Goal: Task Accomplishment & Management: Use online tool/utility

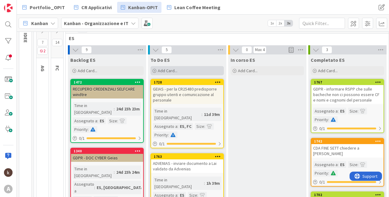
click at [164, 66] on div "Add Card..." at bounding box center [186, 70] width 73 height 9
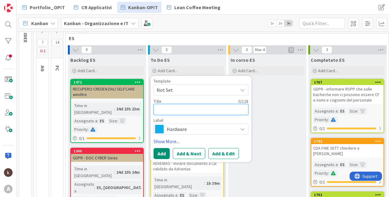
type textarea "N"
type textarea "x"
type textarea "NO"
type textarea "x"
type textarea "NOD"
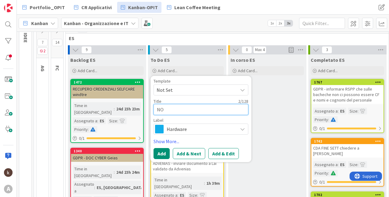
type textarea "x"
type textarea "NODE"
type textarea "x"
type textarea "NODE"
type textarea "x"
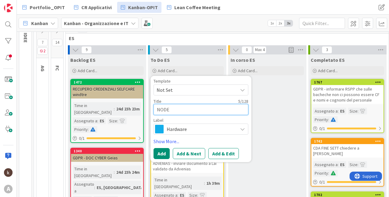
type textarea "NODE"
type textarea "x"
type textarea "NODE -"
type textarea "x"
type textarea "NODE"
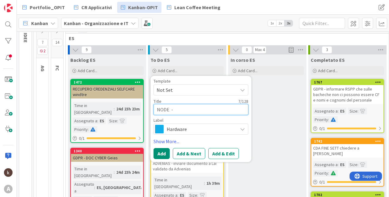
type textarea "x"
type textarea "NODE"
type textarea "x"
type textarea "NODE -"
type textarea "x"
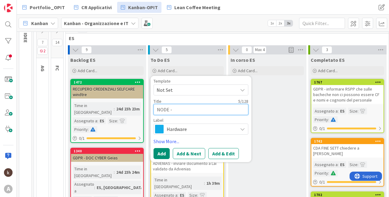
type textarea "NODE -"
type textarea "x"
type textarea "NODE - e"
type textarea "x"
type textarea "NODE - es"
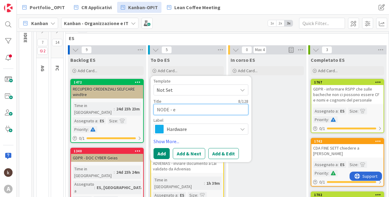
type textarea "x"
type textarea "NODE - est"
type textarea "x"
type textarea "NODE - estr"
type textarea "x"
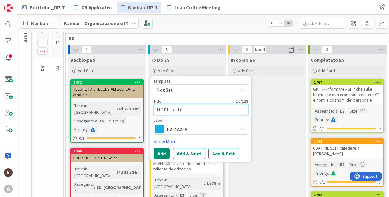
type textarea "NODE - estra"
type textarea "x"
type textarea "NODE - estraz"
type textarea "x"
type textarea "NODE - estrazi"
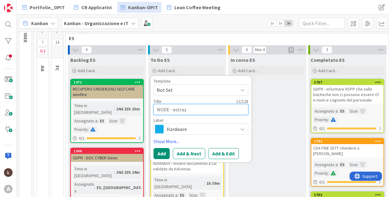
type textarea "x"
type textarea "NODE - estrazio"
type textarea "x"
type textarea "NODE - estrazion"
type textarea "x"
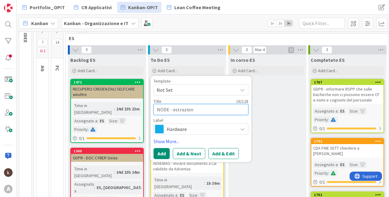
type textarea "NODE - estrazione"
type textarea "x"
type textarea "NODE - estrazione"
type textarea "x"
type textarea "NODE - estrazione c"
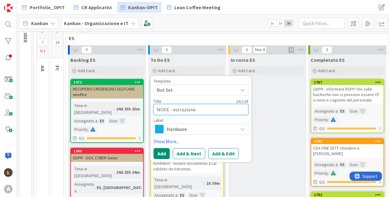
type textarea "x"
type textarea "NODE - estrazione co"
type textarea "x"
type textarea "NODE - estrazione cos"
type textarea "x"
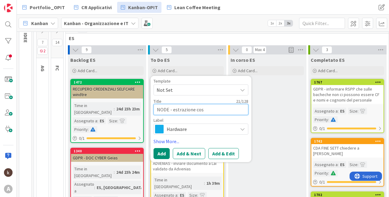
type textarea "NODE - estrazione cost"
type textarea "x"
type textarea "NODE - estrazione costi"
type textarea "x"
type textarea "NODE - estrazione costi"
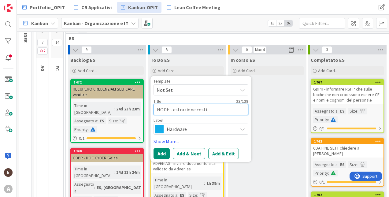
type textarea "x"
type textarea "NODE - estrazione costi m"
type textarea "x"
type textarea "NODE - estrazione costi ma"
type textarea "x"
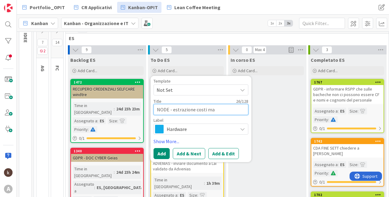
type textarea "NODE - estrazione costi mac"
type textarea "x"
type textarea "NODE - estrazione costi macc"
type textarea "x"
type textarea "NODE - estrazione costi macch"
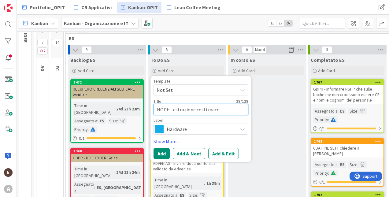
type textarea "x"
type textarea "NODE - estrazione costi macchi"
type textarea "x"
type textarea "NODE - estrazione [PERSON_NAME]"
type textarea "x"
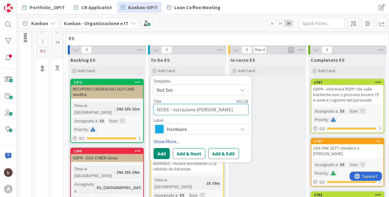
type textarea "NODE - estrazione costi macchine"
type textarea "x"
type textarea "NODE - estrazione costi macchine"
click at [184, 131] on span "Hardware" at bounding box center [201, 129] width 68 height 9
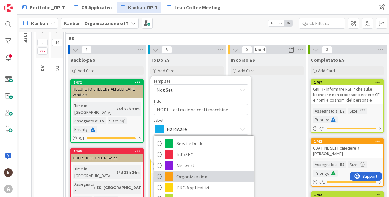
click at [193, 175] on span "Organizzazion" at bounding box center [213, 176] width 75 height 9
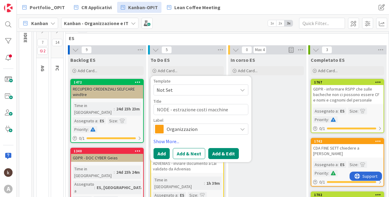
click at [214, 151] on button "Add & Edit" at bounding box center [223, 153] width 31 height 11
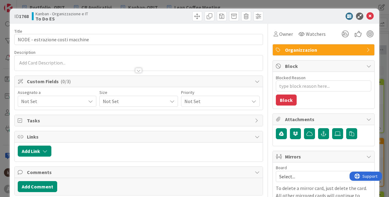
click at [72, 101] on span "Not Set" at bounding box center [53, 100] width 64 height 7
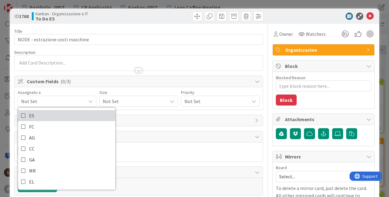
click at [71, 117] on link "ES" at bounding box center [66, 115] width 97 height 11
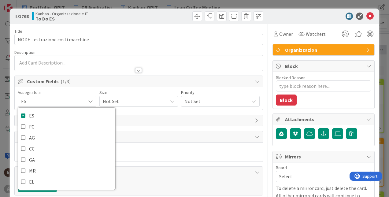
click at [115, 103] on span "Not Set" at bounding box center [133, 101] width 61 height 9
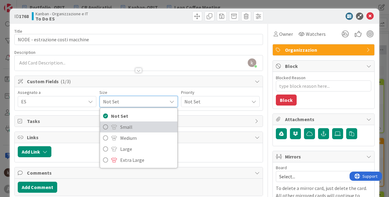
click at [128, 127] on span "Small" at bounding box center [147, 126] width 54 height 9
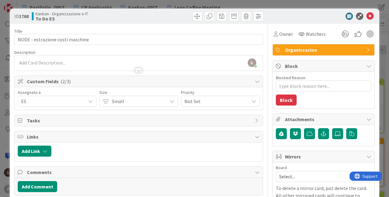
click at [199, 102] on span "Not Set" at bounding box center [214, 101] width 61 height 9
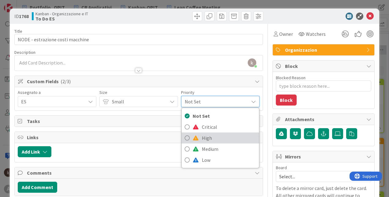
click at [193, 134] on link "High" at bounding box center [220, 137] width 77 height 11
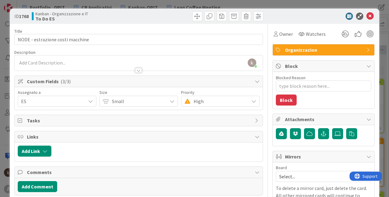
type textarea "x"
click at [46, 145] on button "Add Link" at bounding box center [35, 150] width 34 height 11
click at [66, 125] on span "Current Board" at bounding box center [58, 122] width 68 height 9
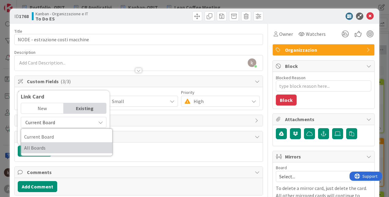
click at [59, 146] on span "All Boards" at bounding box center [66, 147] width 85 height 9
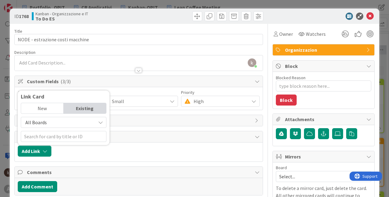
click at [54, 109] on div "New" at bounding box center [42, 108] width 42 height 10
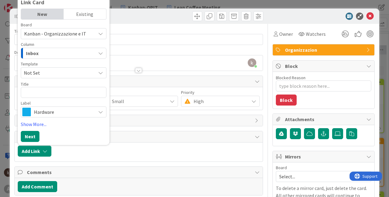
click at [93, 11] on div "Existing" at bounding box center [85, 14] width 42 height 10
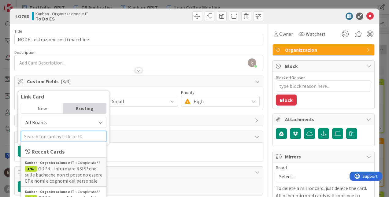
click at [48, 136] on input "text" at bounding box center [64, 136] width 86 height 11
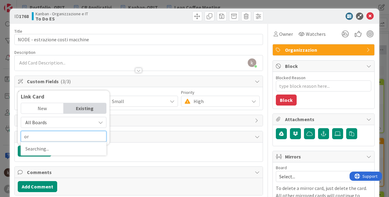
type input "o"
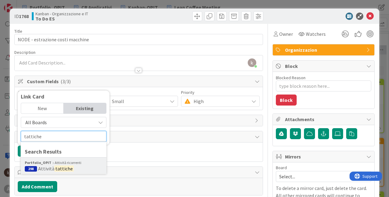
type input "tattiche"
click at [56, 164] on div "Portfolio_OPIT Attività ricorrenti" at bounding box center [64, 163] width 78 height 6
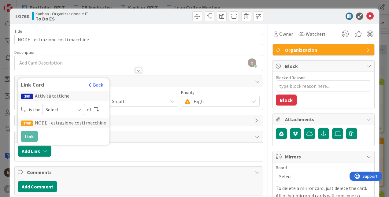
click at [54, 108] on span "Select..." at bounding box center [59, 109] width 26 height 9
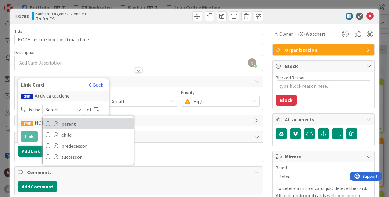
drag, startPoint x: 54, startPoint y: 115, endPoint x: 54, endPoint y: 129, distance: 13.5
click at [54, 129] on link "parent" at bounding box center [87, 123] width 91 height 11
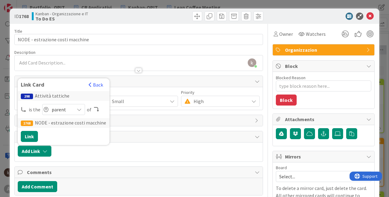
click at [31, 131] on div "298 Attività tattiche is the parent parent child predecessor successor of 1768 …" at bounding box center [64, 116] width 86 height 51
click at [32, 137] on button "Link" at bounding box center [29, 136] width 17 height 11
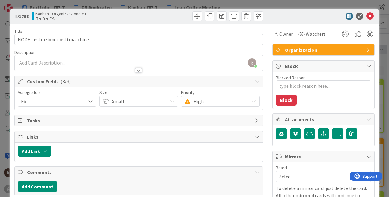
type textarea "x"
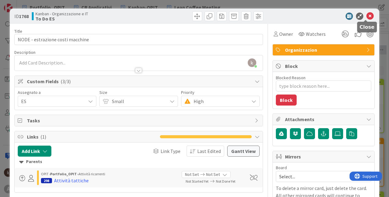
click at [366, 17] on icon at bounding box center [369, 16] width 7 height 7
